Goal: Communication & Community: Answer question/provide support

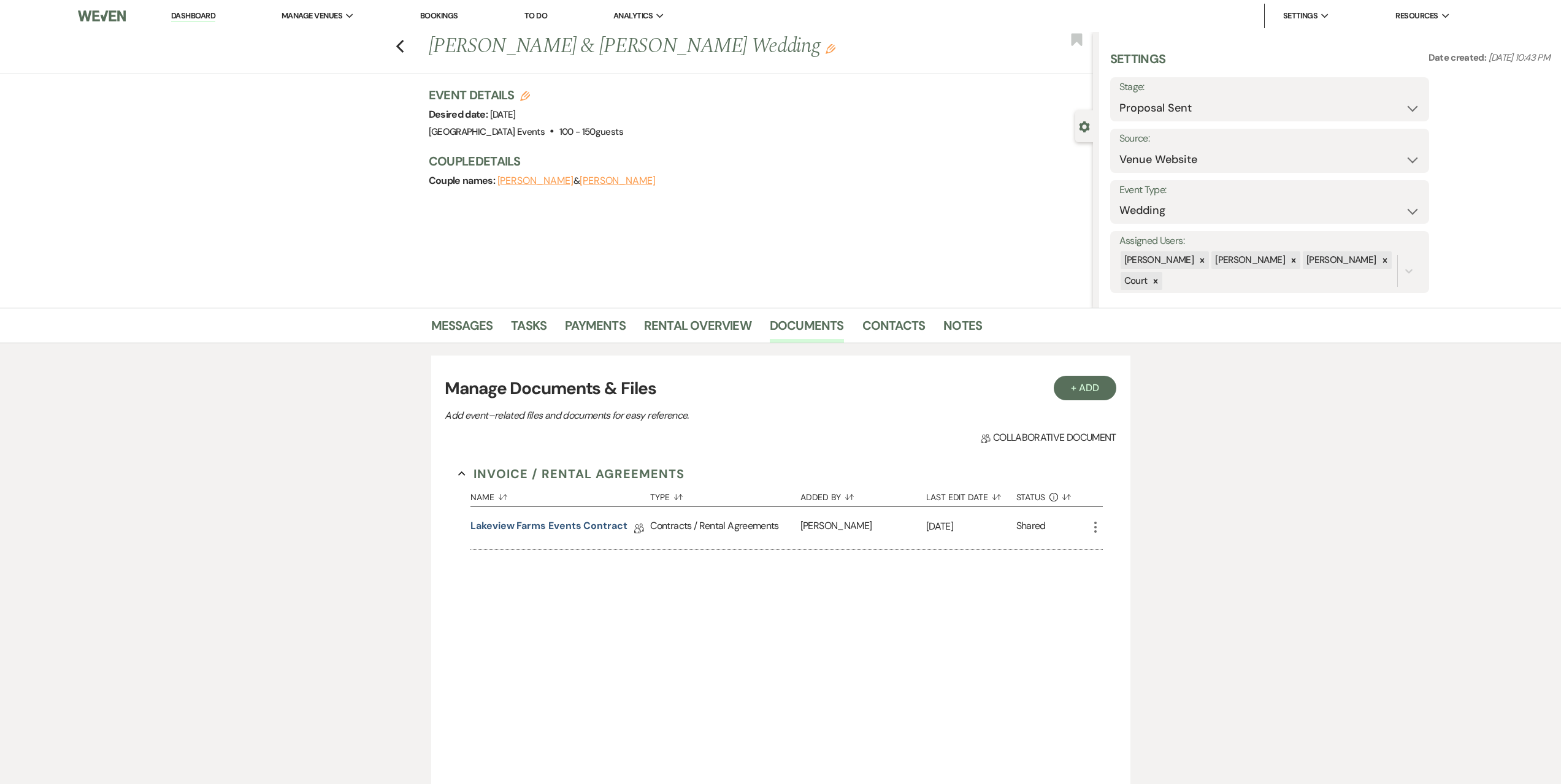
select select "6"
select select "5"
click at [191, 13] on link "Dashboard" at bounding box center [193, 16] width 44 height 12
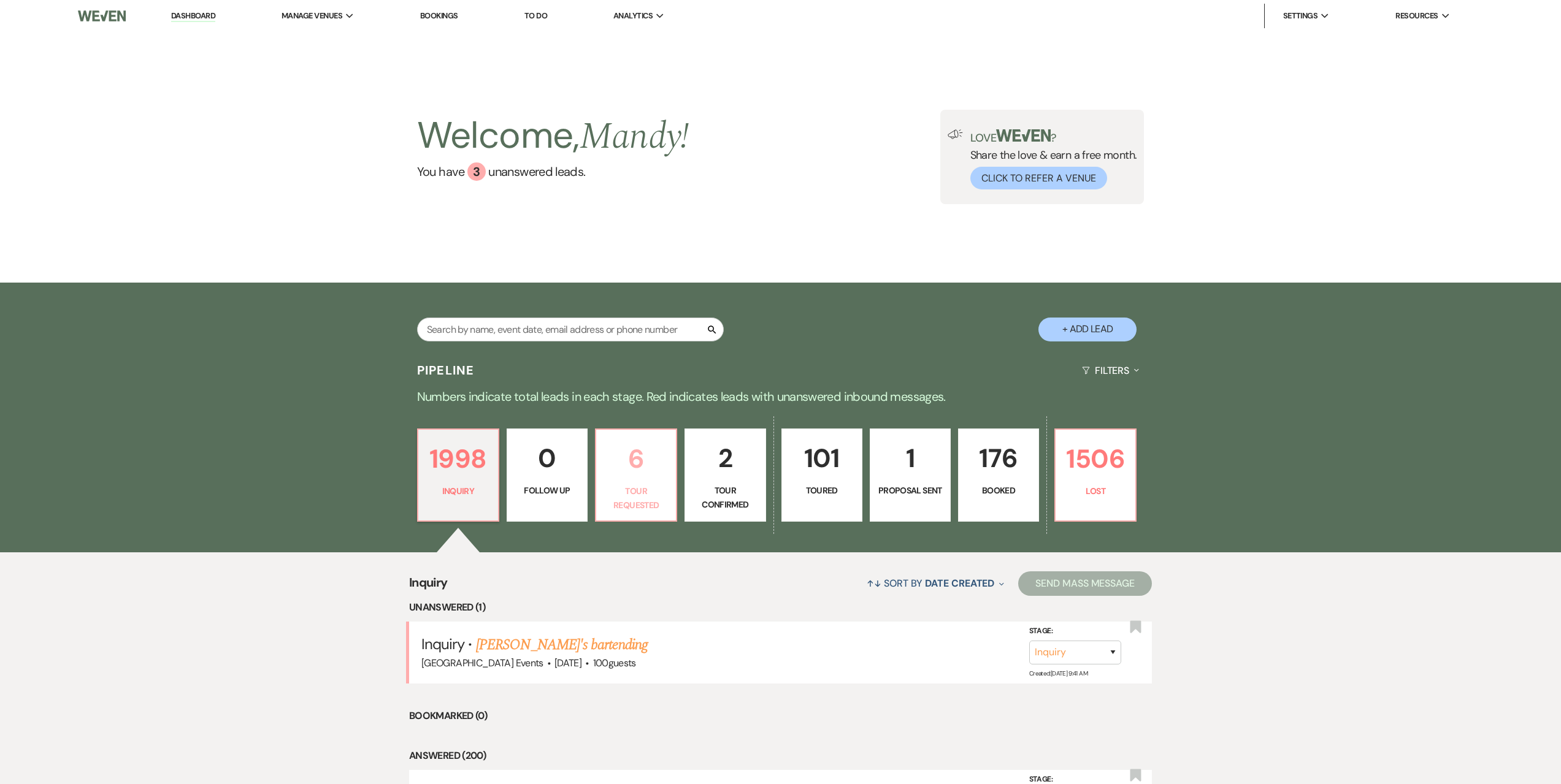
click at [636, 456] on p "6" at bounding box center [636, 459] width 65 height 41
select select "2"
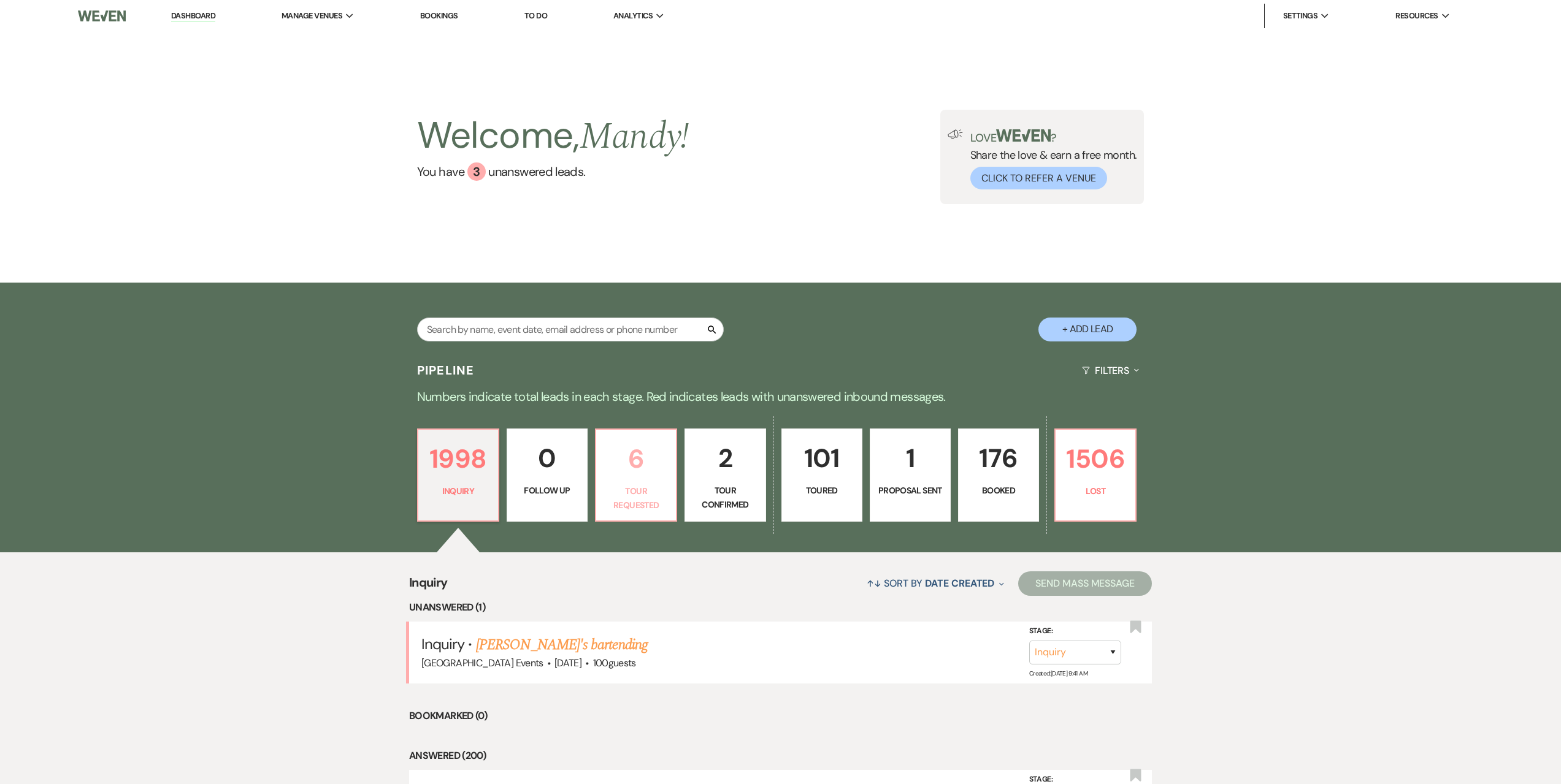
select select "2"
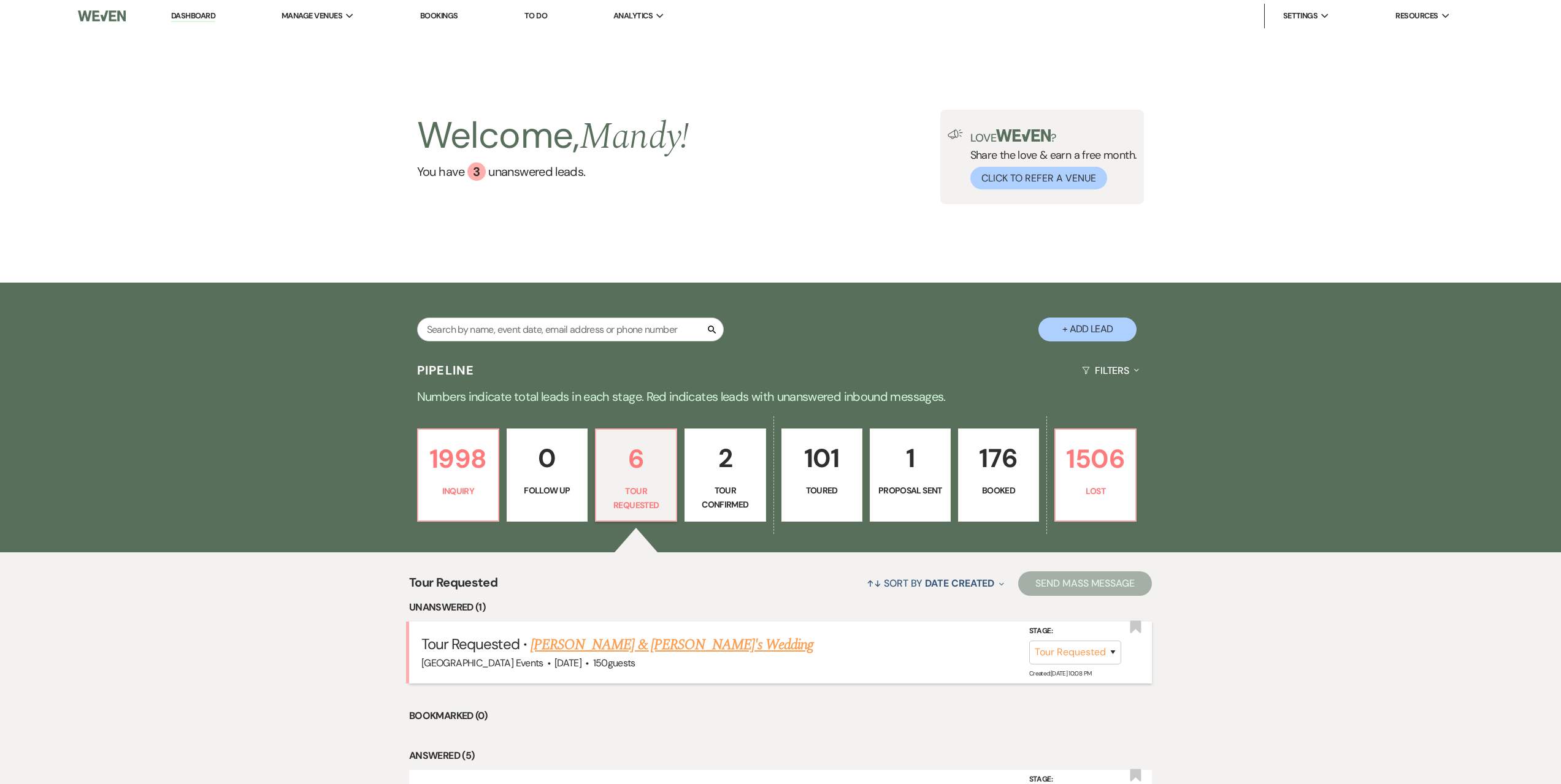
click at [650, 650] on link "[PERSON_NAME] & [PERSON_NAME]'s Wedding" at bounding box center [672, 645] width 284 height 22
select select "2"
select select "5"
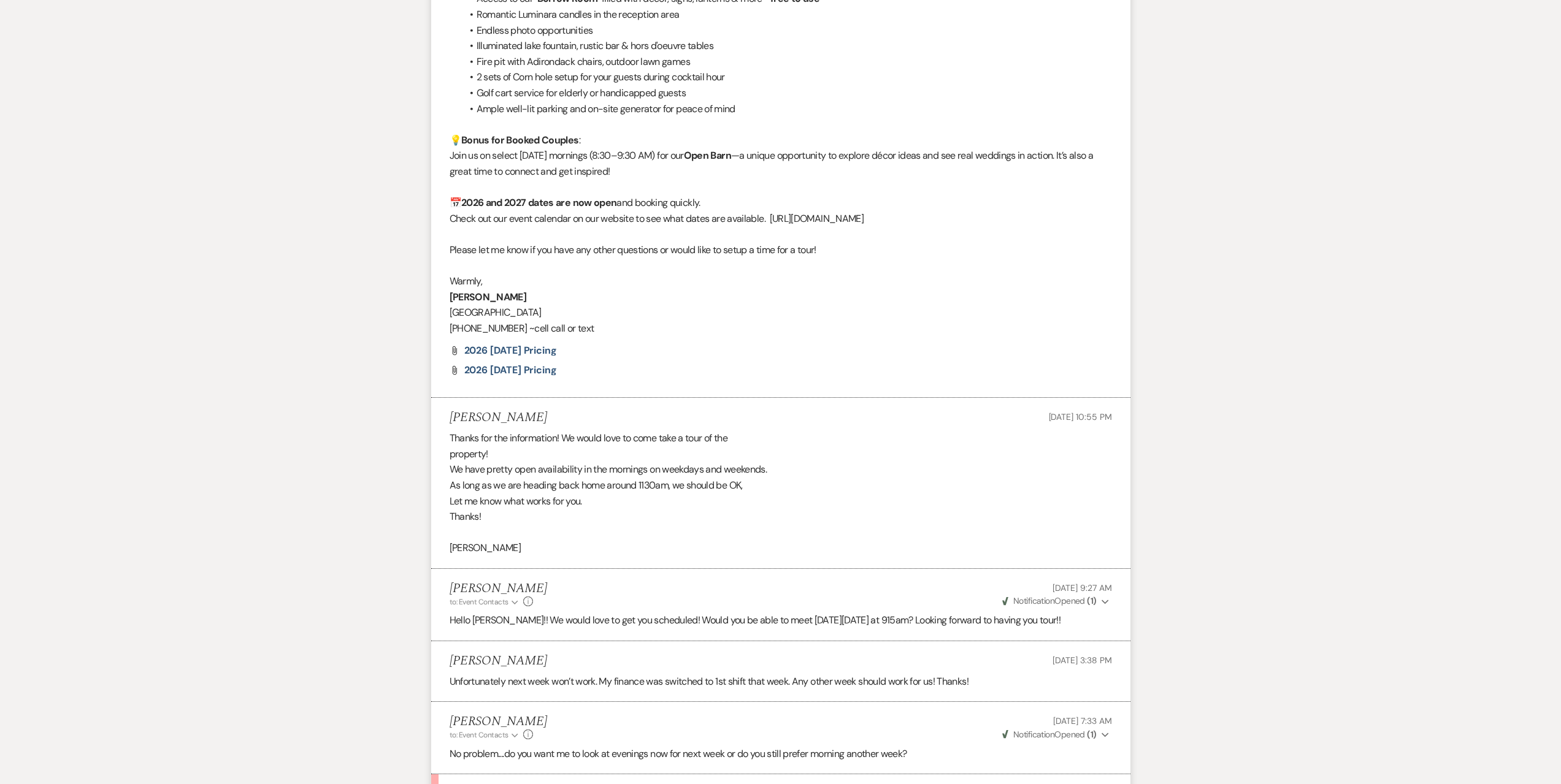
scroll to position [1593, 0]
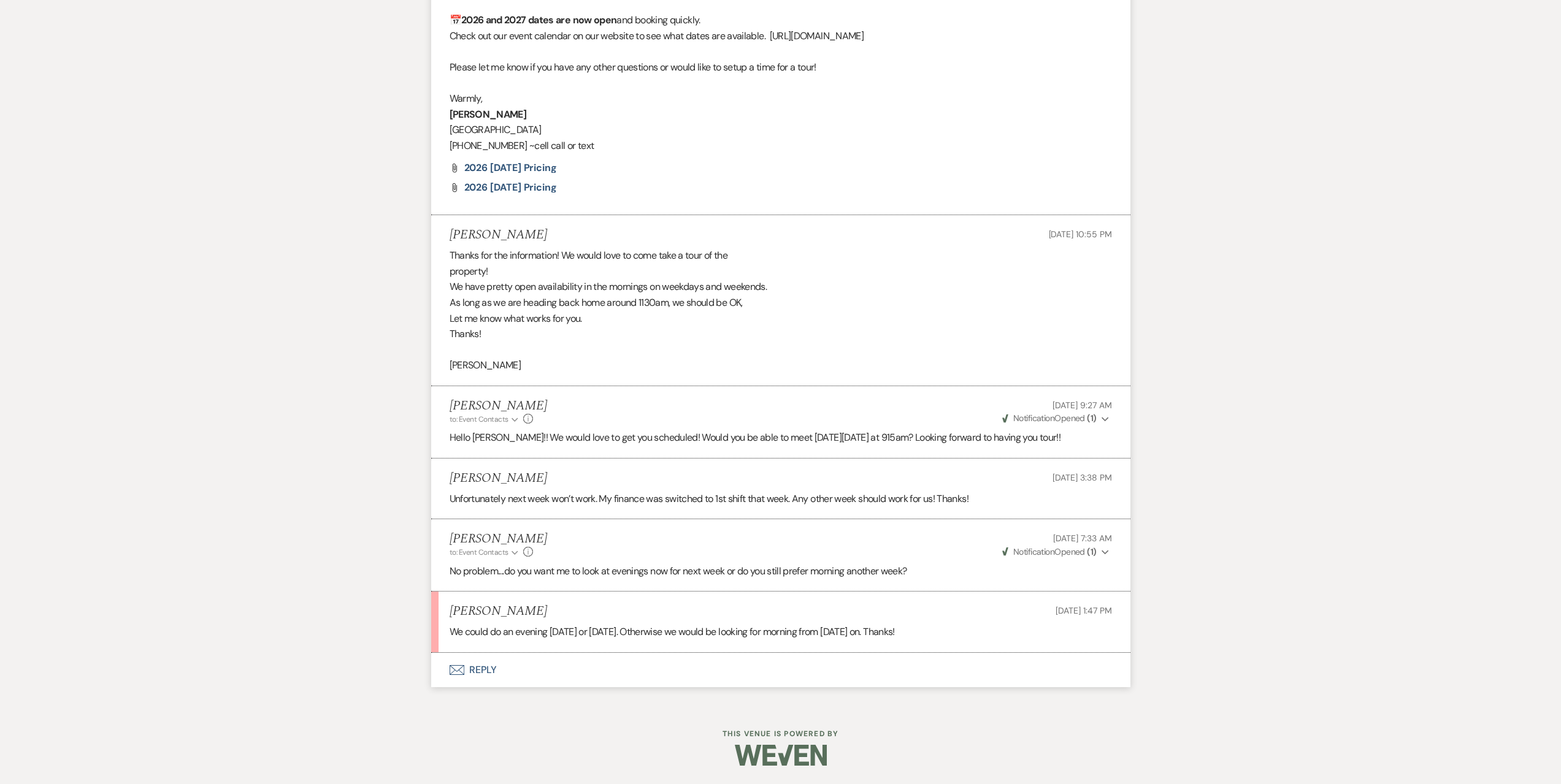
click at [637, 669] on button "Envelope Reply" at bounding box center [780, 670] width 699 height 35
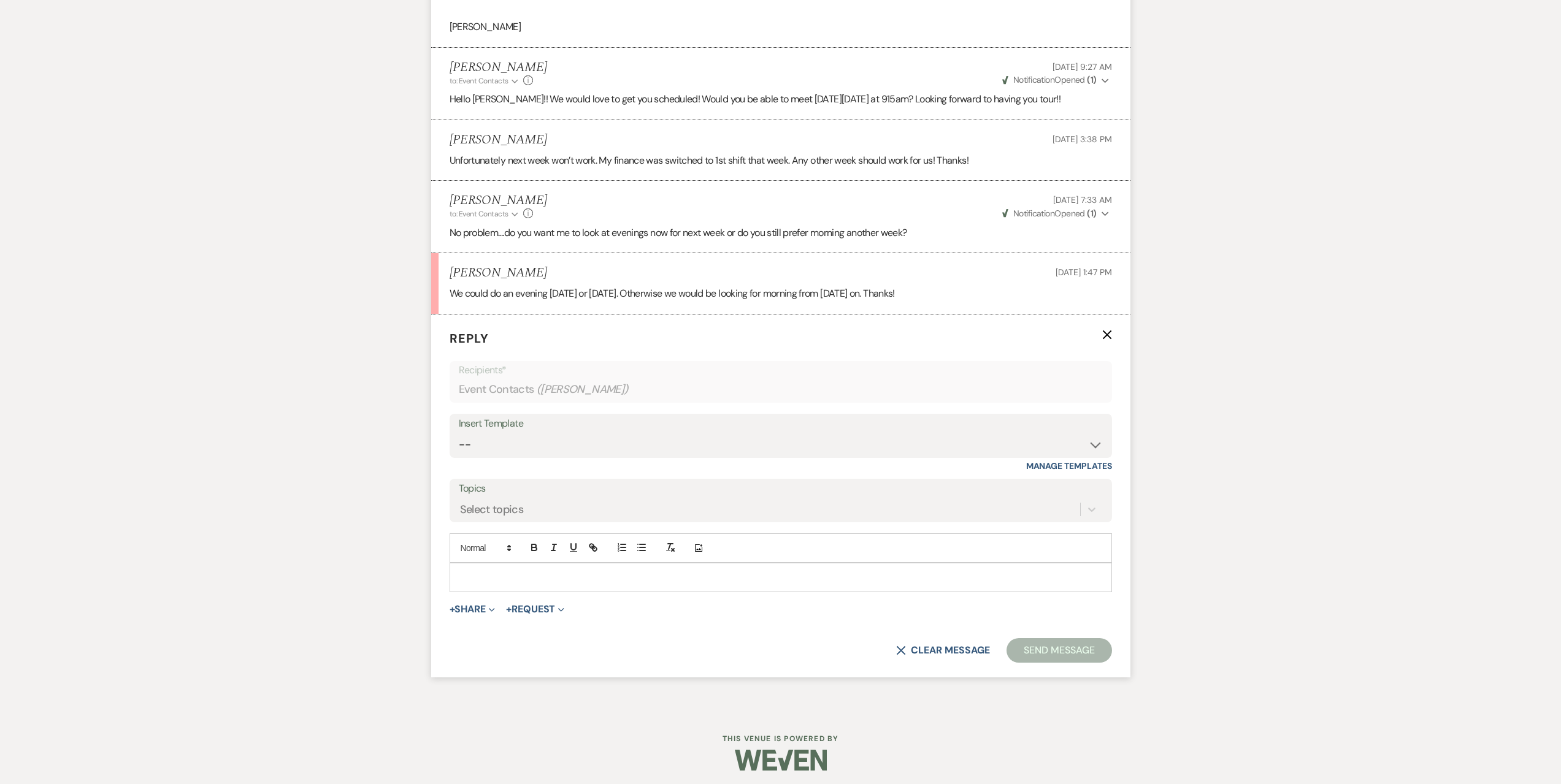
scroll to position [1936, 0]
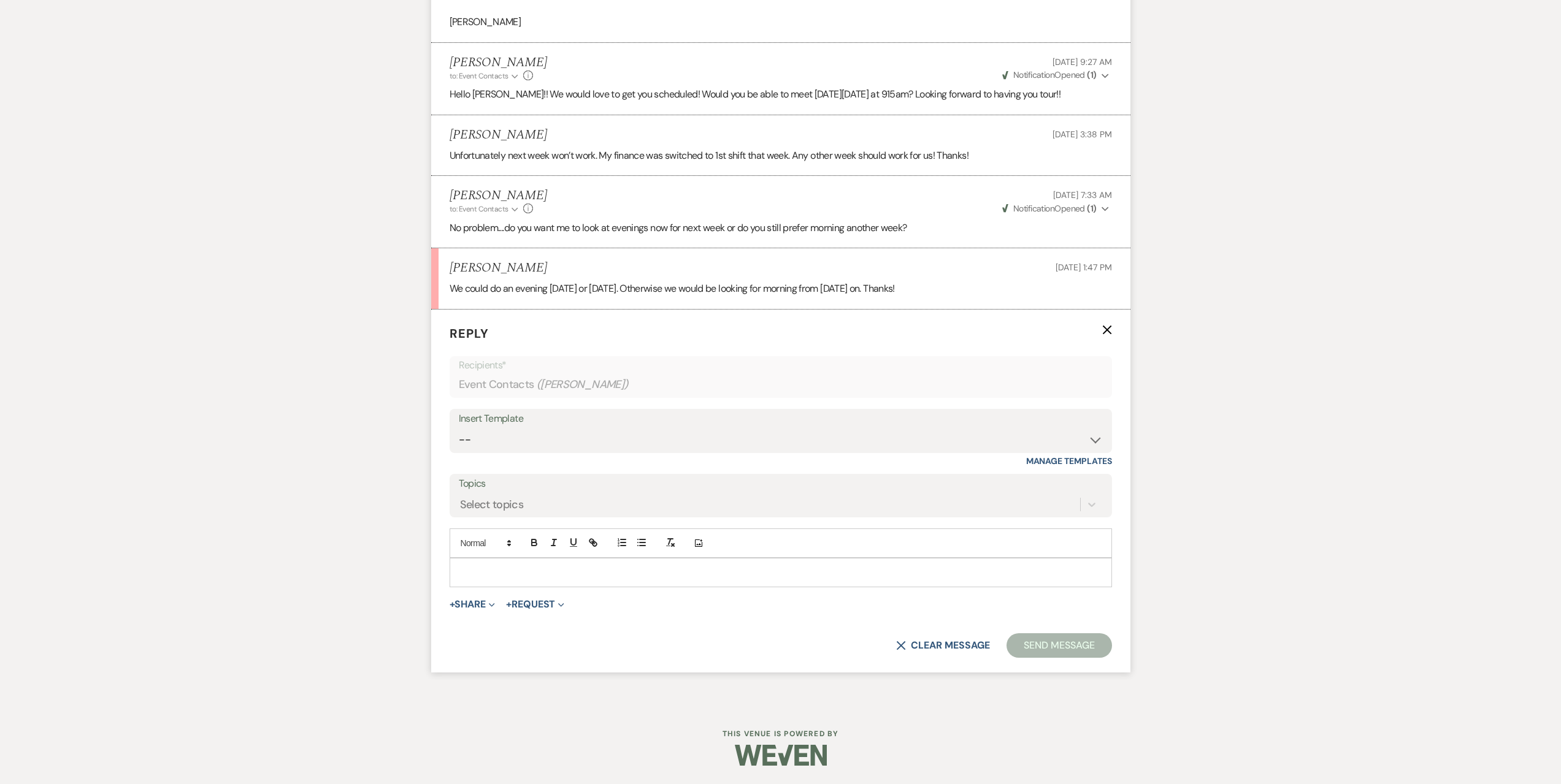
click at [639, 571] on p at bounding box center [780, 572] width 642 height 13
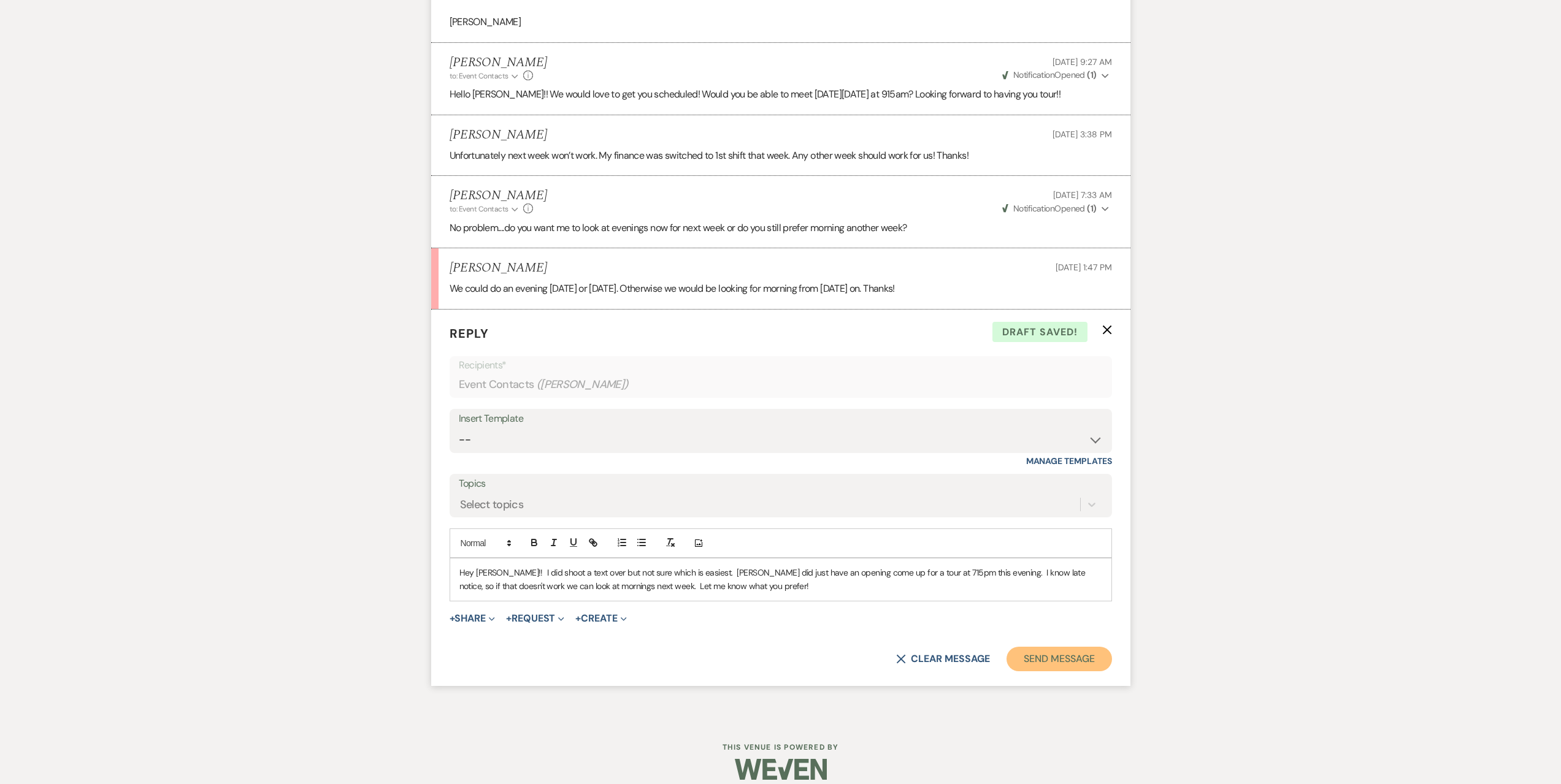
click at [1036, 652] on button "Send Message" at bounding box center [1058, 658] width 105 height 24
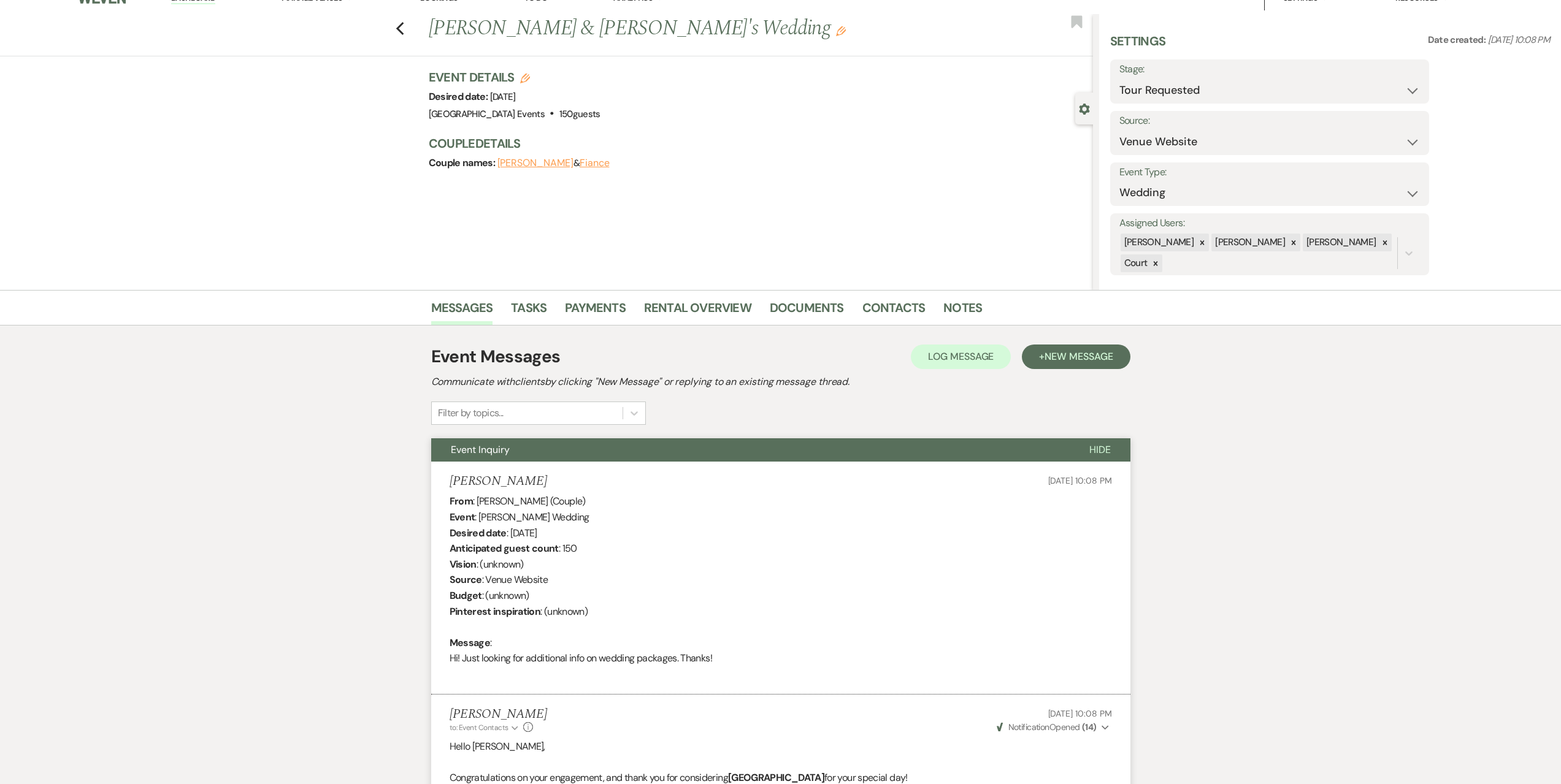
scroll to position [0, 0]
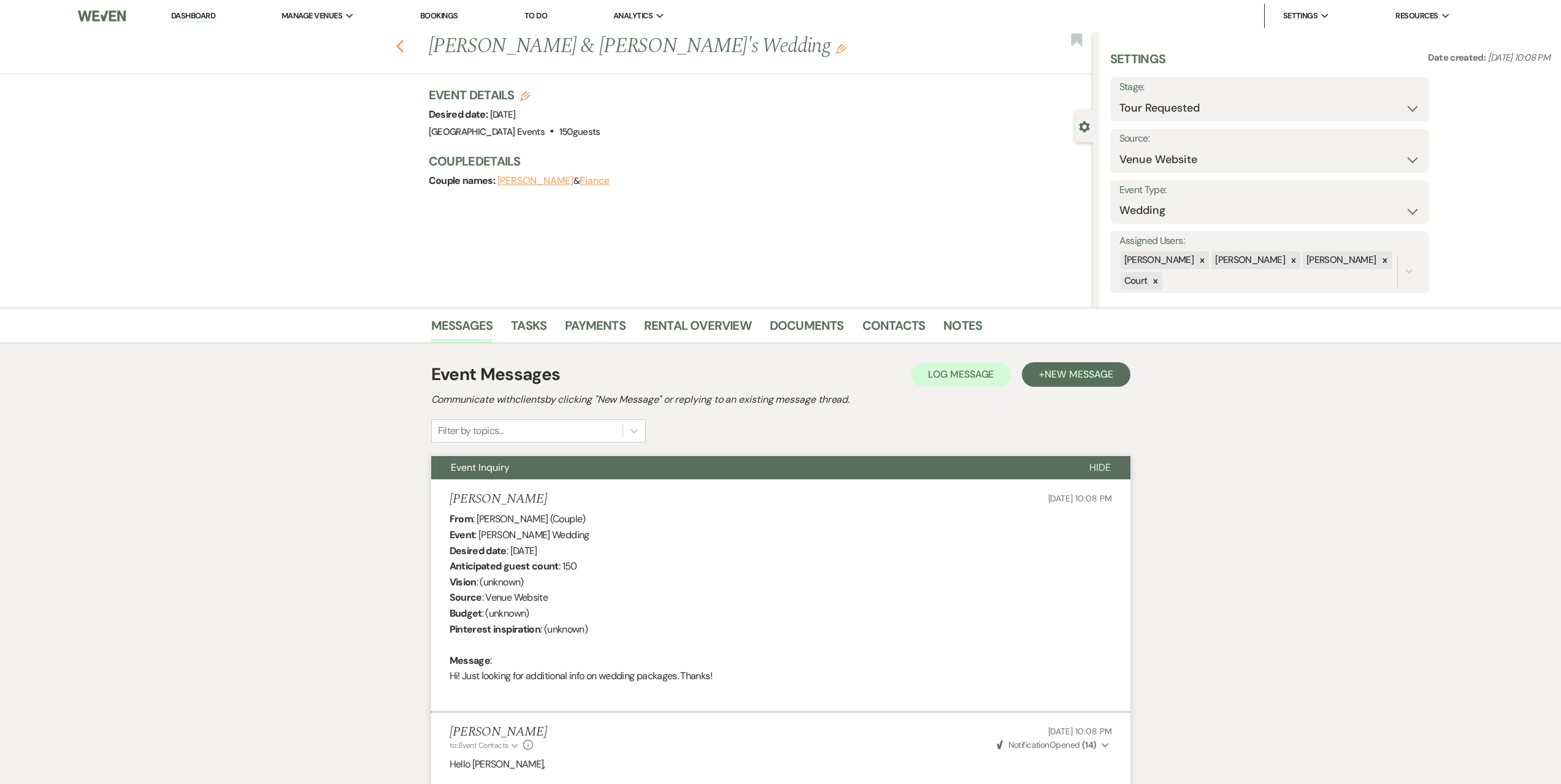
click at [405, 46] on icon "Previous" at bounding box center [400, 46] width 10 height 15
select select "2"
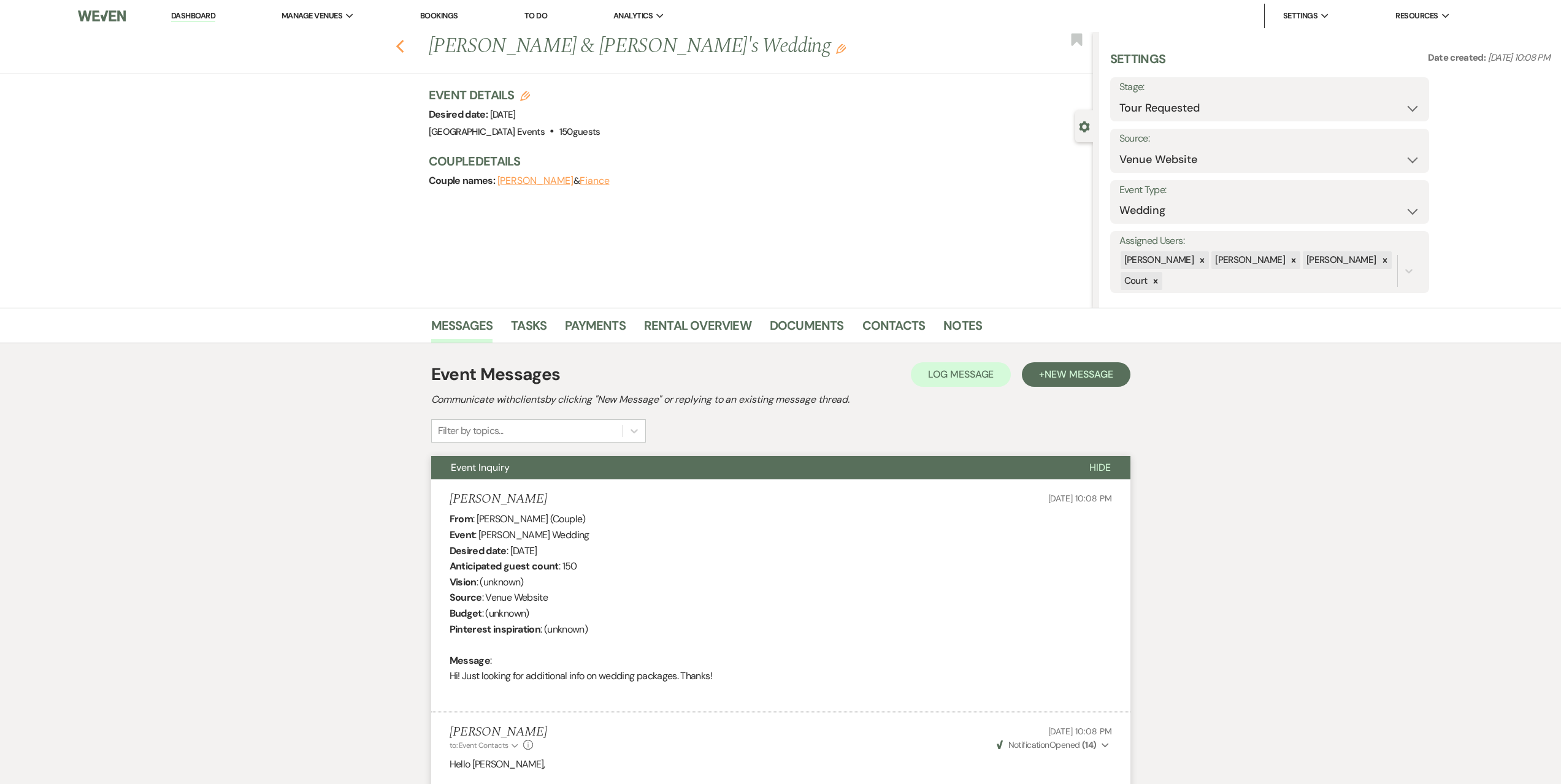
select select "2"
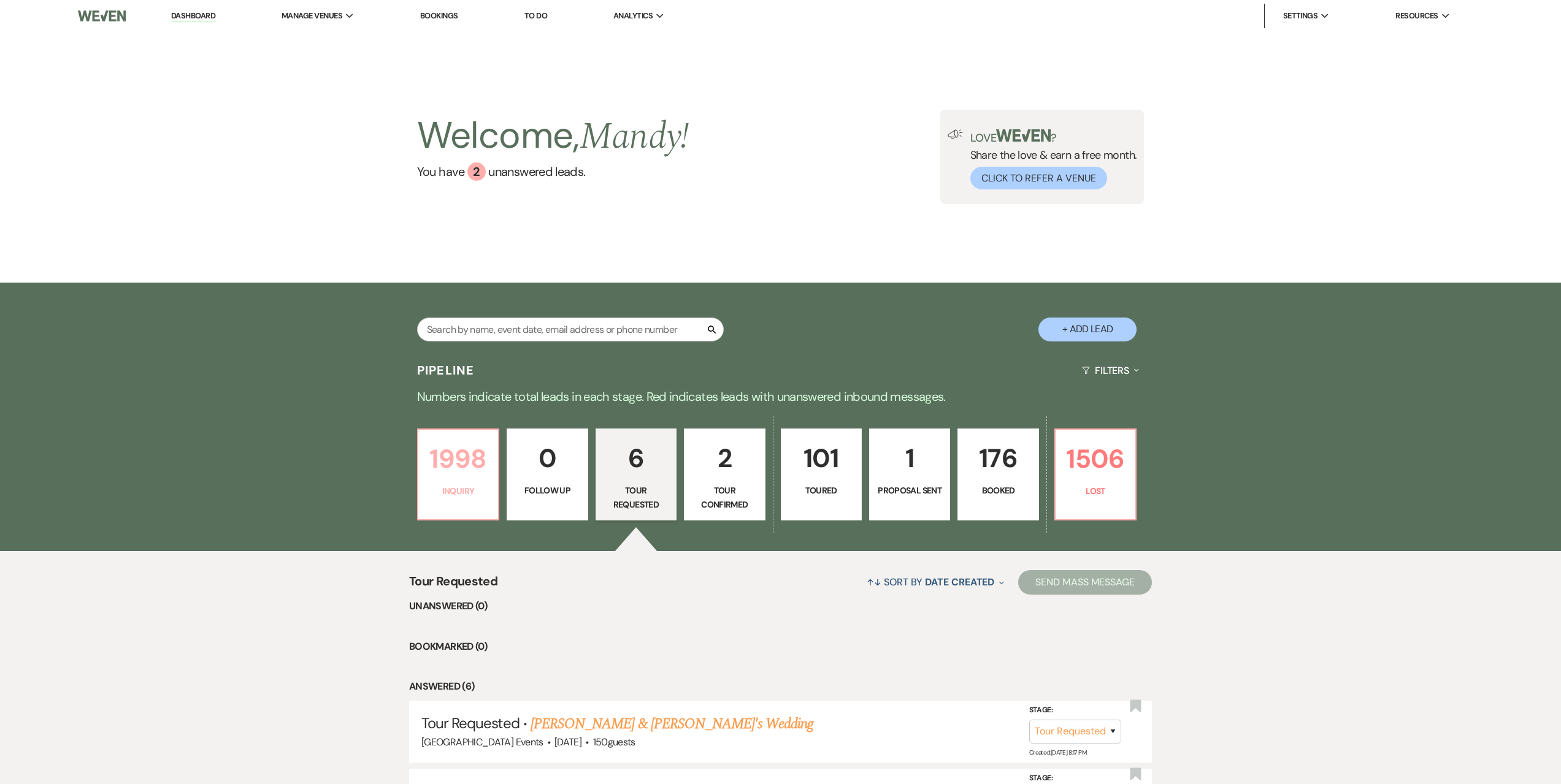
click at [437, 486] on p "Inquiry" at bounding box center [458, 491] width 65 height 13
